Goal: Transaction & Acquisition: Obtain resource

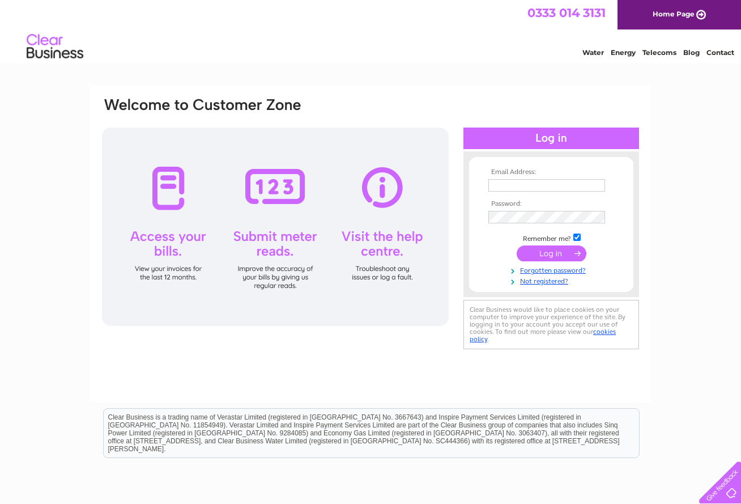
type input "[EMAIL_ADDRESS][DOMAIN_NAME]"
click at [549, 248] on input "submit" at bounding box center [552, 253] width 70 height 16
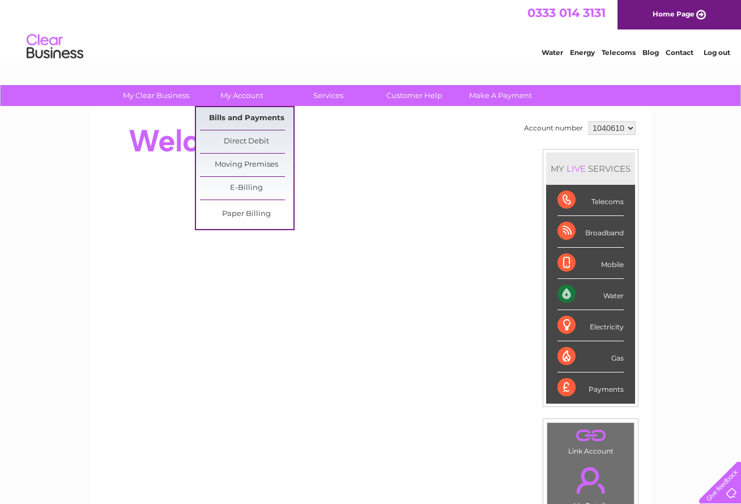
click at [249, 115] on link "Bills and Payments" at bounding box center [247, 118] width 94 height 23
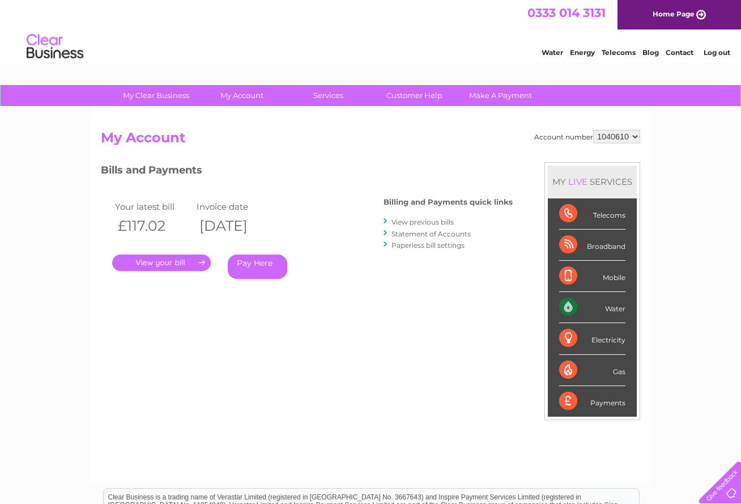
click at [179, 261] on link "." at bounding box center [161, 263] width 99 height 16
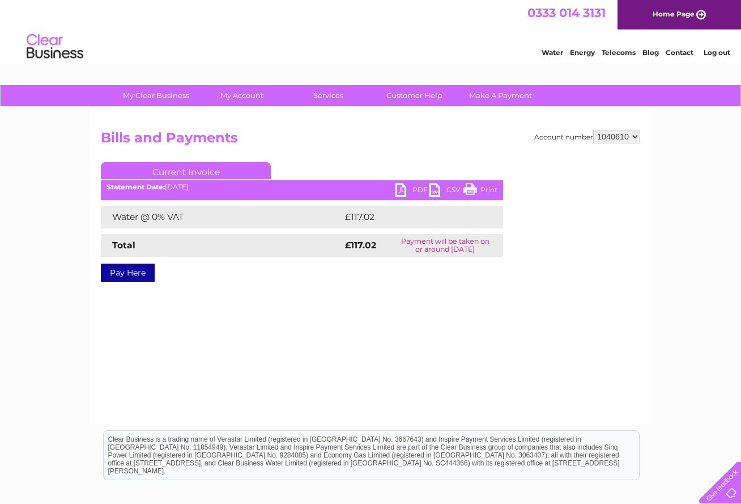
click at [409, 189] on link "PDF" at bounding box center [413, 191] width 34 height 16
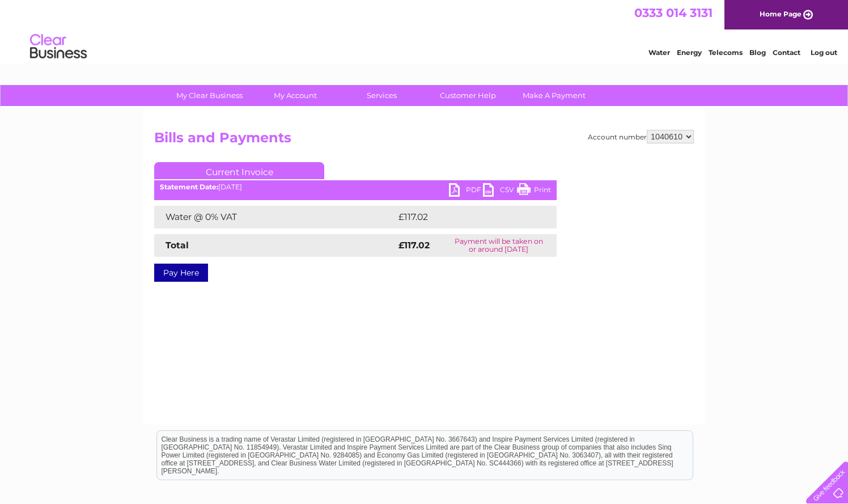
click at [741, 52] on link "Log out" at bounding box center [824, 52] width 27 height 9
